Goal: Navigation & Orientation: Find specific page/section

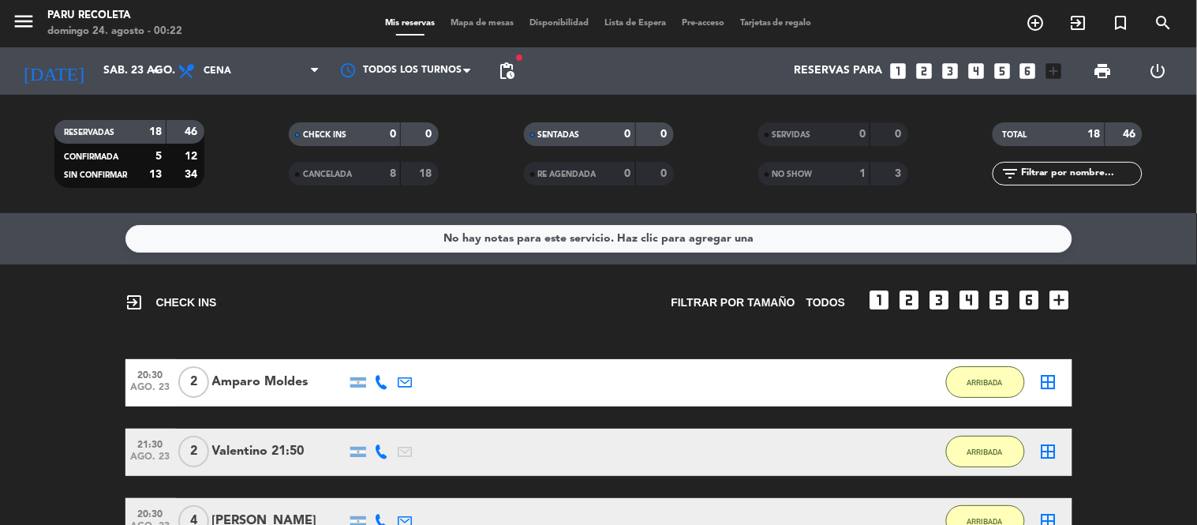
click at [503, 54] on div "fiber_manual_record pending_actions" at bounding box center [507, 70] width 32 height 47
click at [508, 69] on span "pending_actions" at bounding box center [506, 71] width 19 height 19
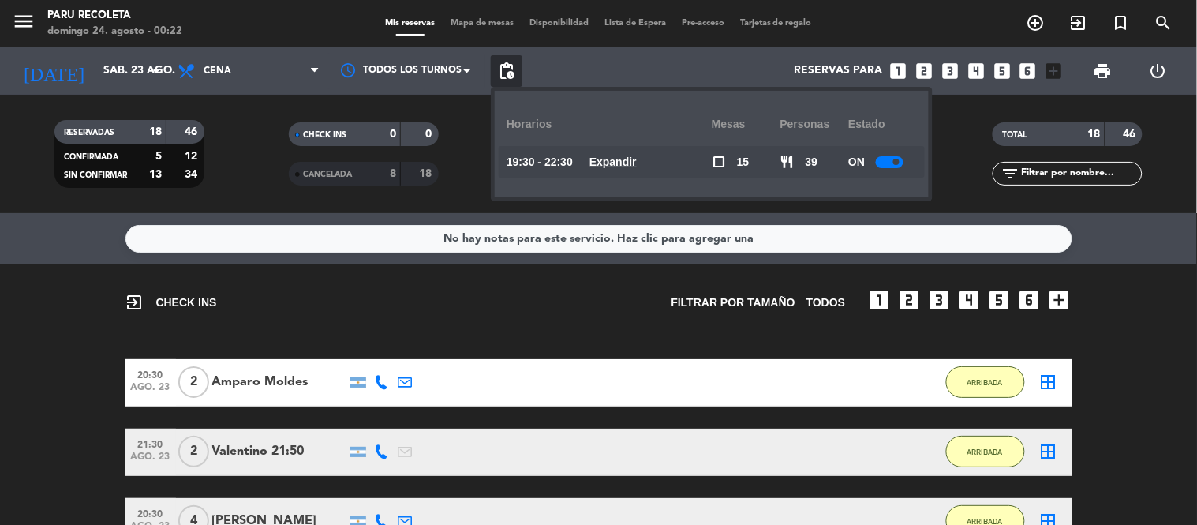
click at [672, 66] on div "Reservas para looks_one looks_two looks_3 looks_4 looks_5 looks_6 add_box" at bounding box center [797, 70] width 548 height 47
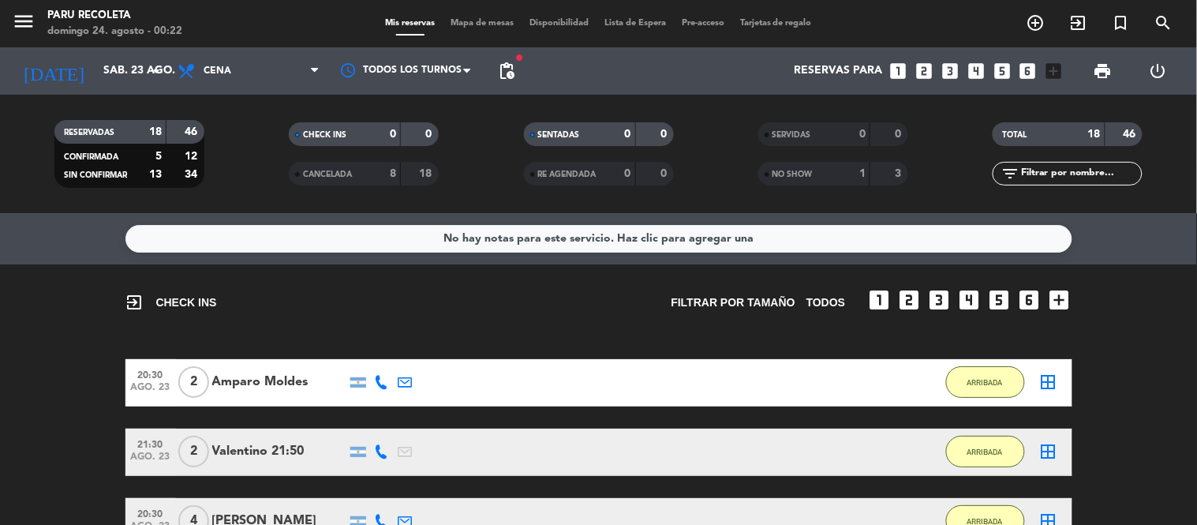
click at [652, 28] on div "Mis reservas Mapa de mesas Disponibilidad Lista de Espera Pre-acceso Tarjetas d…" at bounding box center [598, 24] width 443 height 14
click at [650, 24] on span "Lista de Espera" at bounding box center [635, 23] width 77 height 9
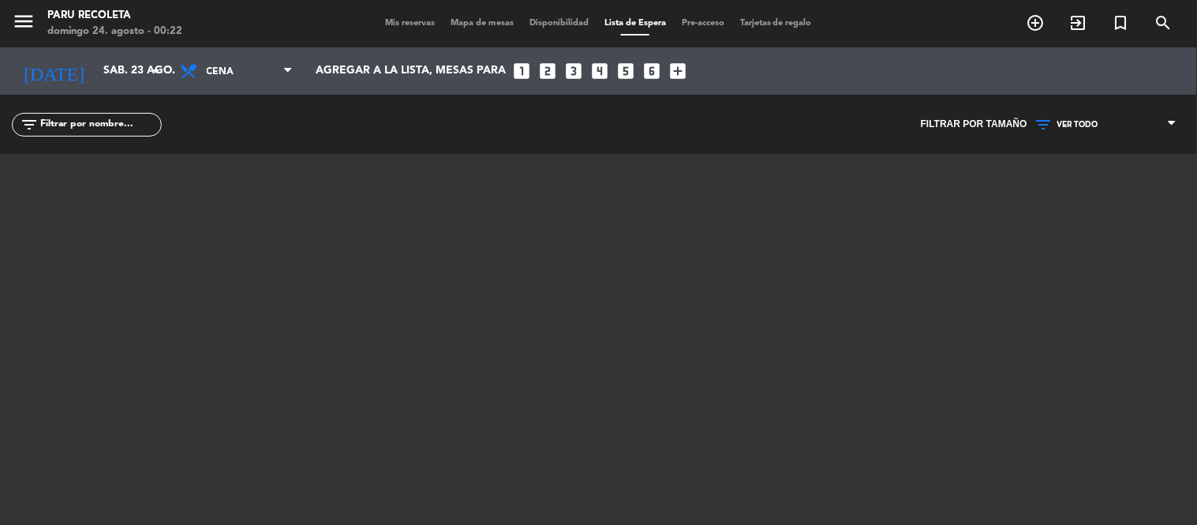
click at [377, 17] on div "Mis reservas Mapa de mesas Disponibilidad Lista de Espera Pre-acceso Tarjetas d…" at bounding box center [598, 24] width 443 height 14
click at [377, 22] on span "Mis reservas" at bounding box center [410, 23] width 66 height 9
